Goal: Navigation & Orientation: Find specific page/section

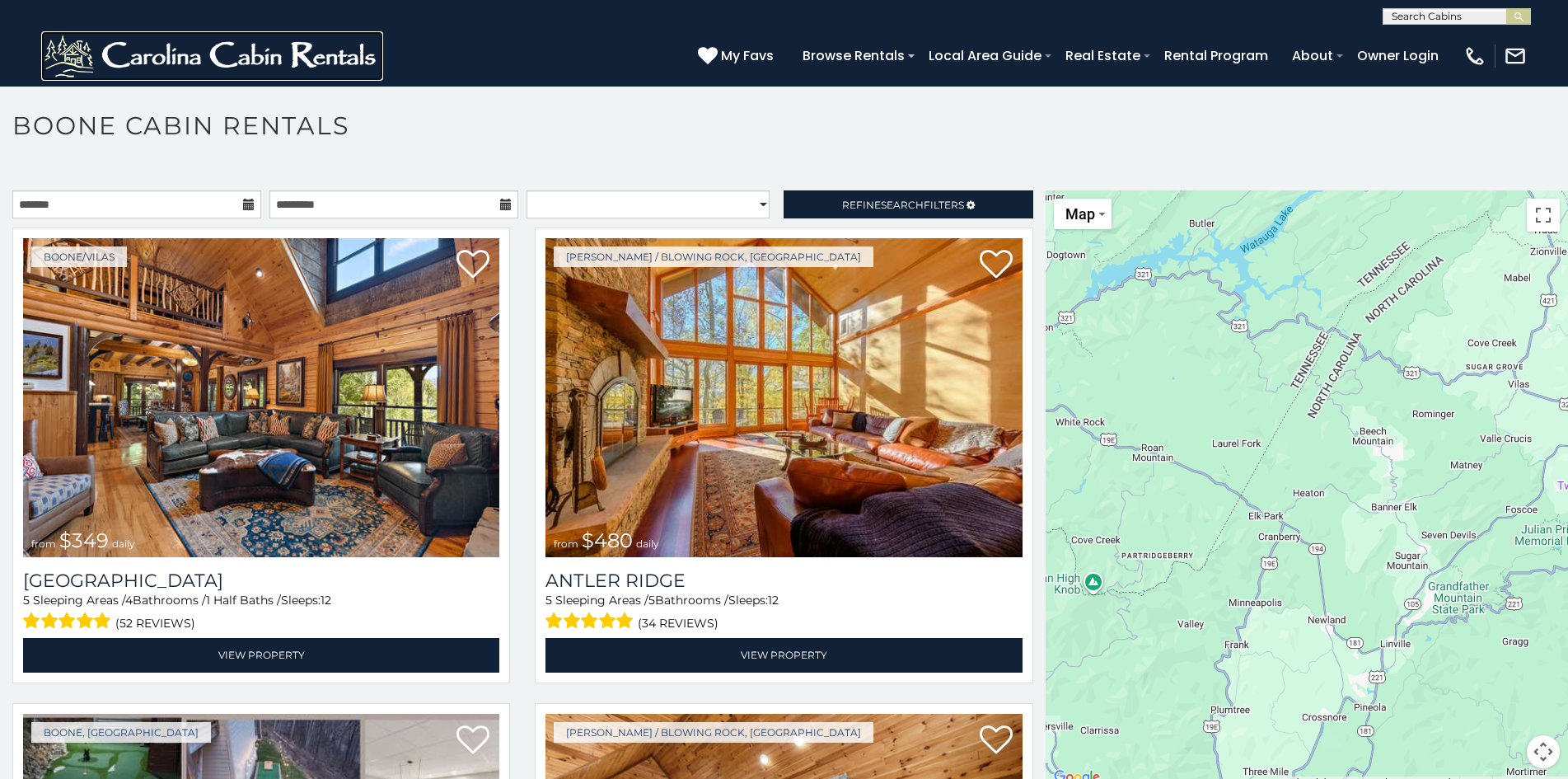
click at [147, 47] on img at bounding box center [213, 55] width 342 height 49
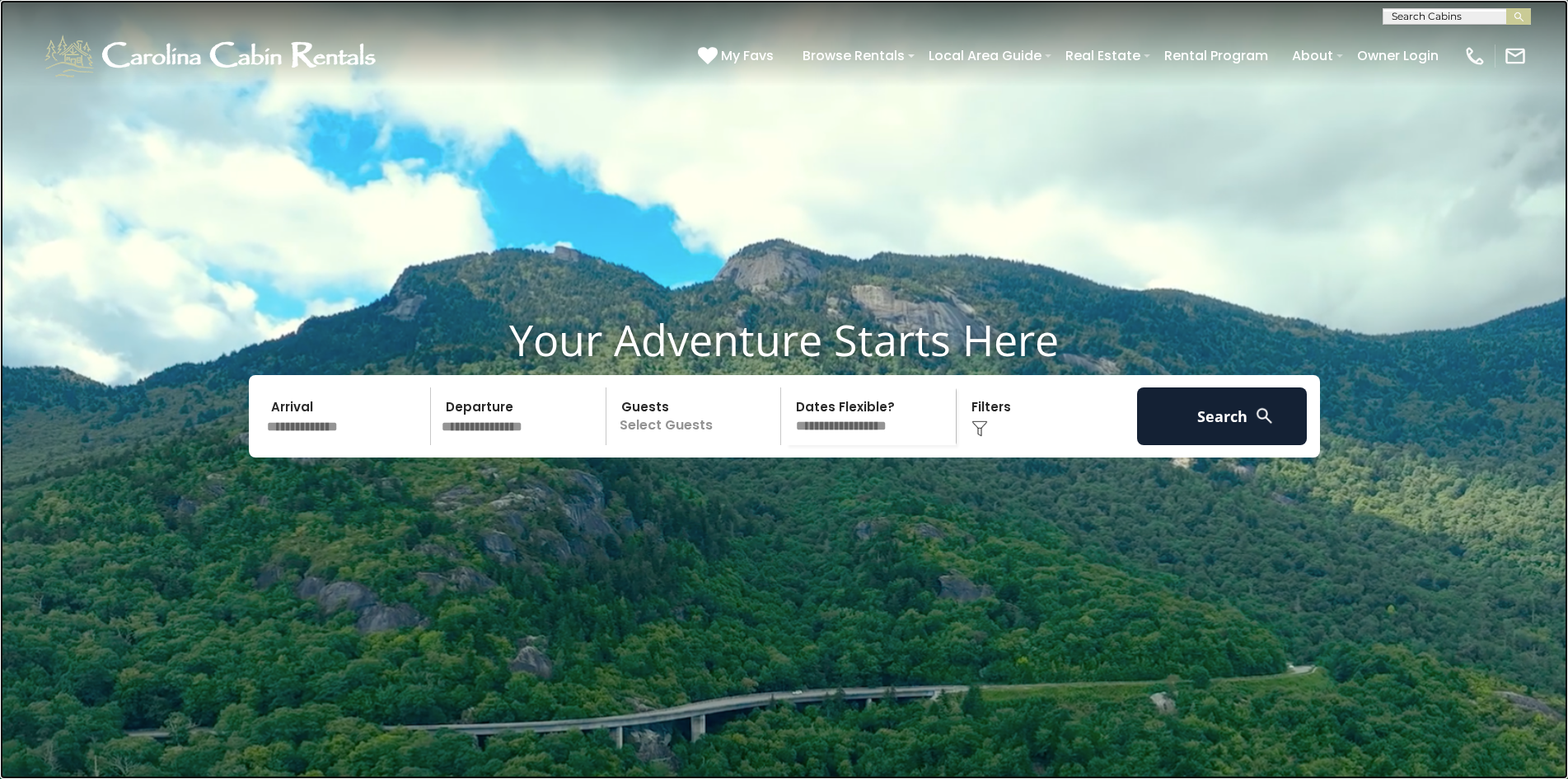
click at [164, 337] on link at bounding box center [784, 389] width 1568 height 779
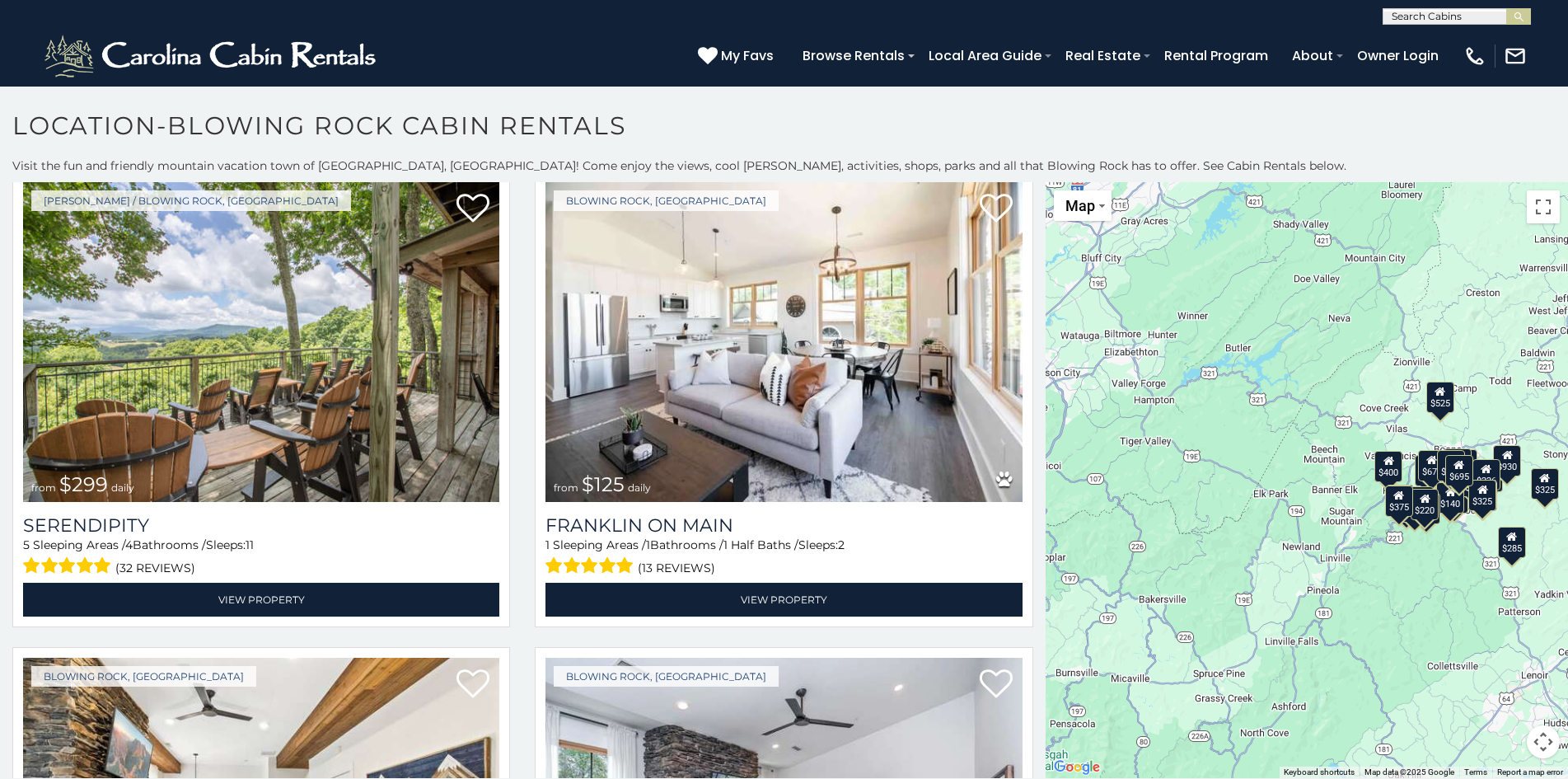
scroll to position [9, 0]
